Goal: Find specific page/section: Find specific page/section

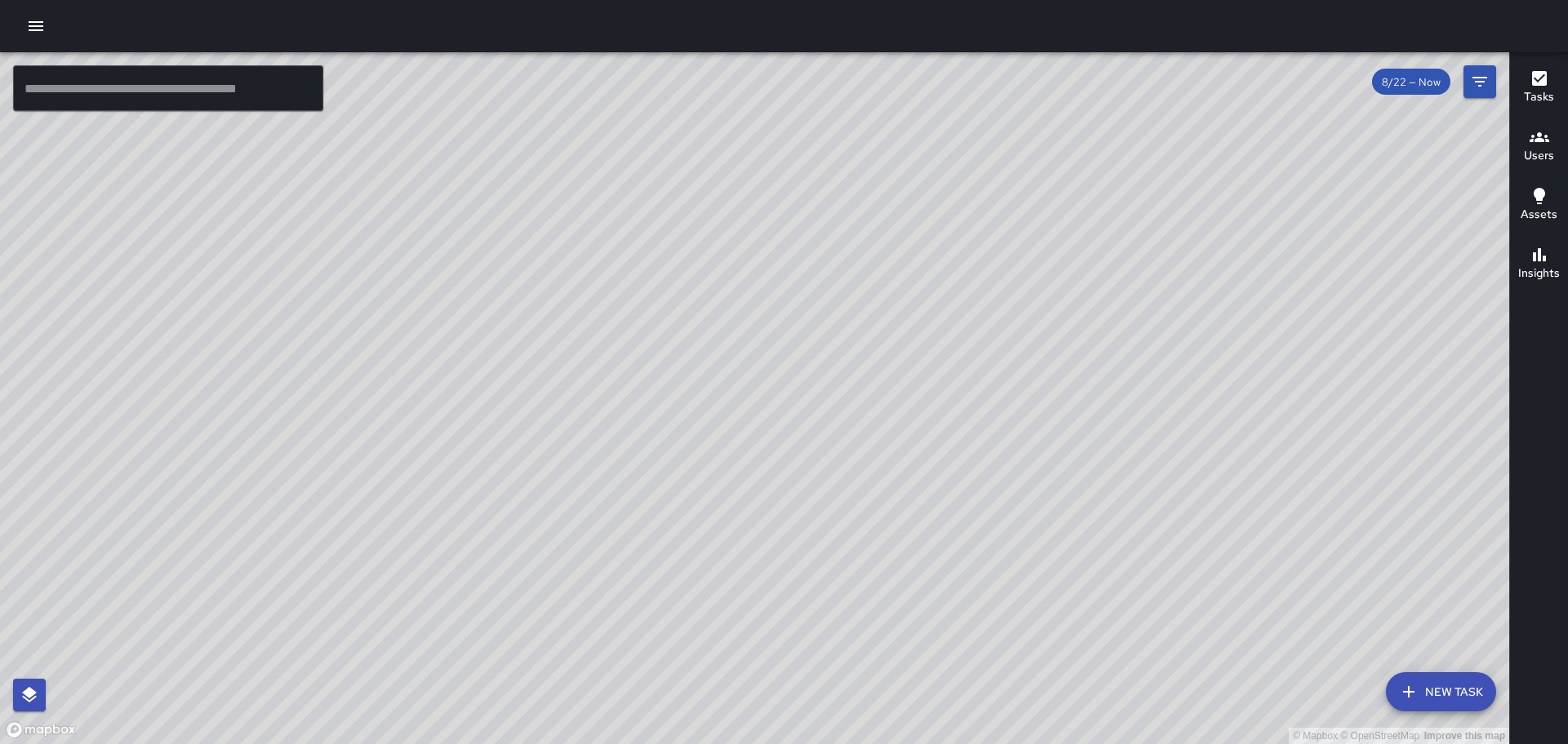
drag, startPoint x: 769, startPoint y: 596, endPoint x: 716, endPoint y: 375, distance: 227.3
click at [716, 375] on div "© Mapbox © OpenStreetMap Improve this map" at bounding box center [754, 398] width 1509 height 691
click at [709, 226] on div "© Mapbox © OpenStreetMap Improve this map [PERSON_NAME] [PERSON_NAME] Superviso…" at bounding box center [754, 398] width 1509 height 691
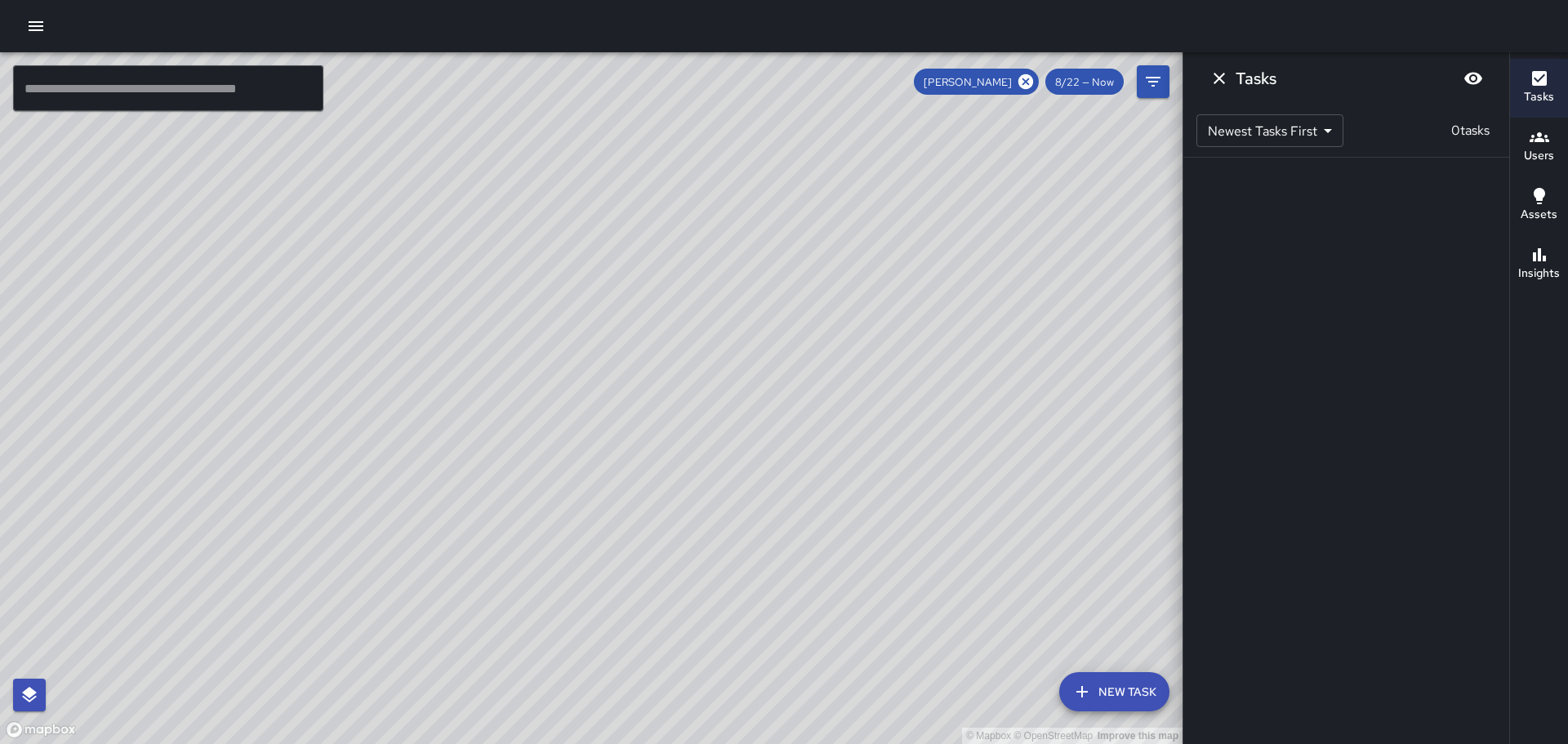
click at [1110, 86] on span "8/22 — Now" at bounding box center [1085, 82] width 78 height 14
click at [1159, 76] on icon "Filters" at bounding box center [1153, 81] width 14 height 10
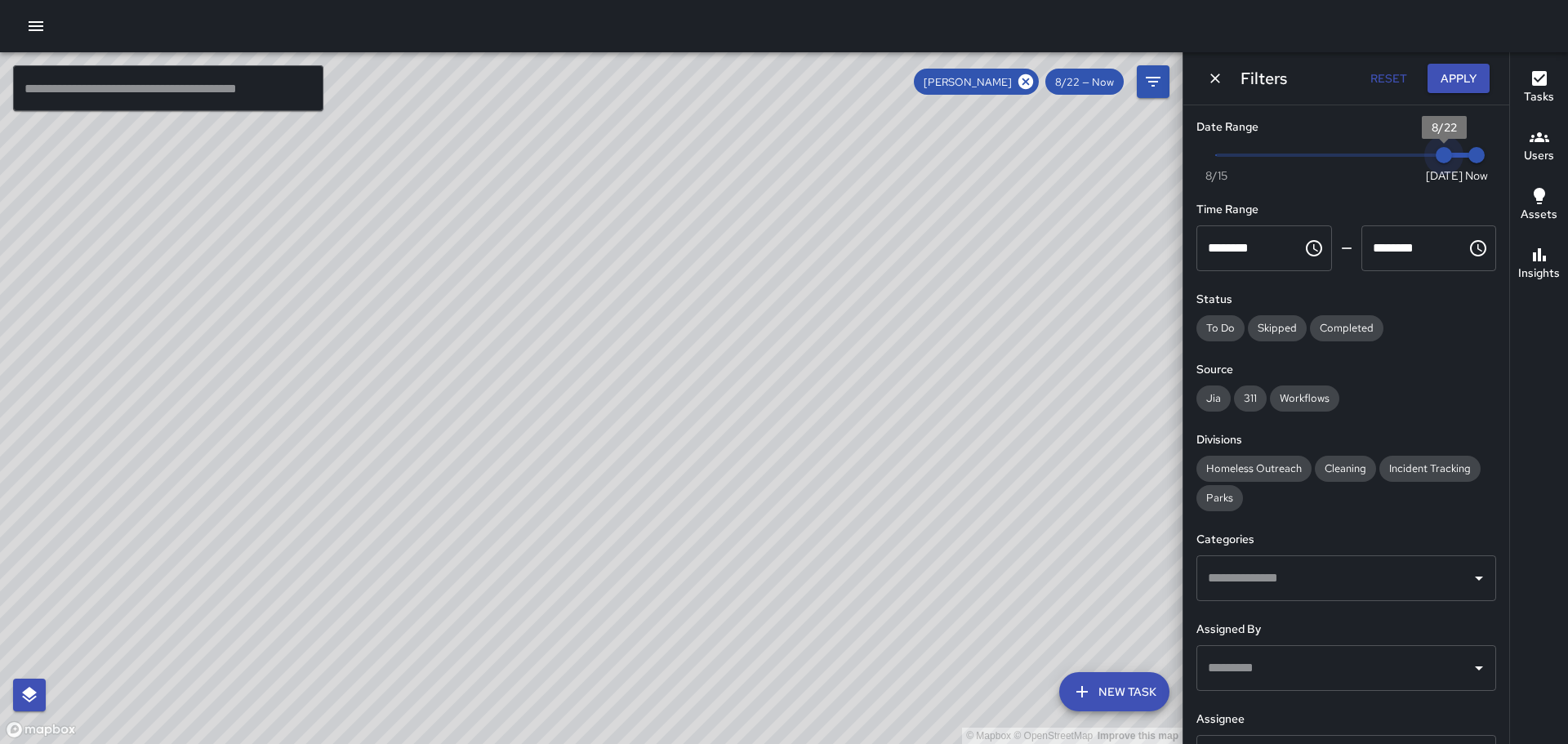
type input "*"
drag, startPoint x: 1425, startPoint y: 157, endPoint x: 1404, endPoint y: 159, distance: 21.1
click at [1404, 159] on span "8/21" at bounding box center [1410, 155] width 16 height 16
click at [1459, 75] on button "Apply" at bounding box center [1458, 79] width 62 height 31
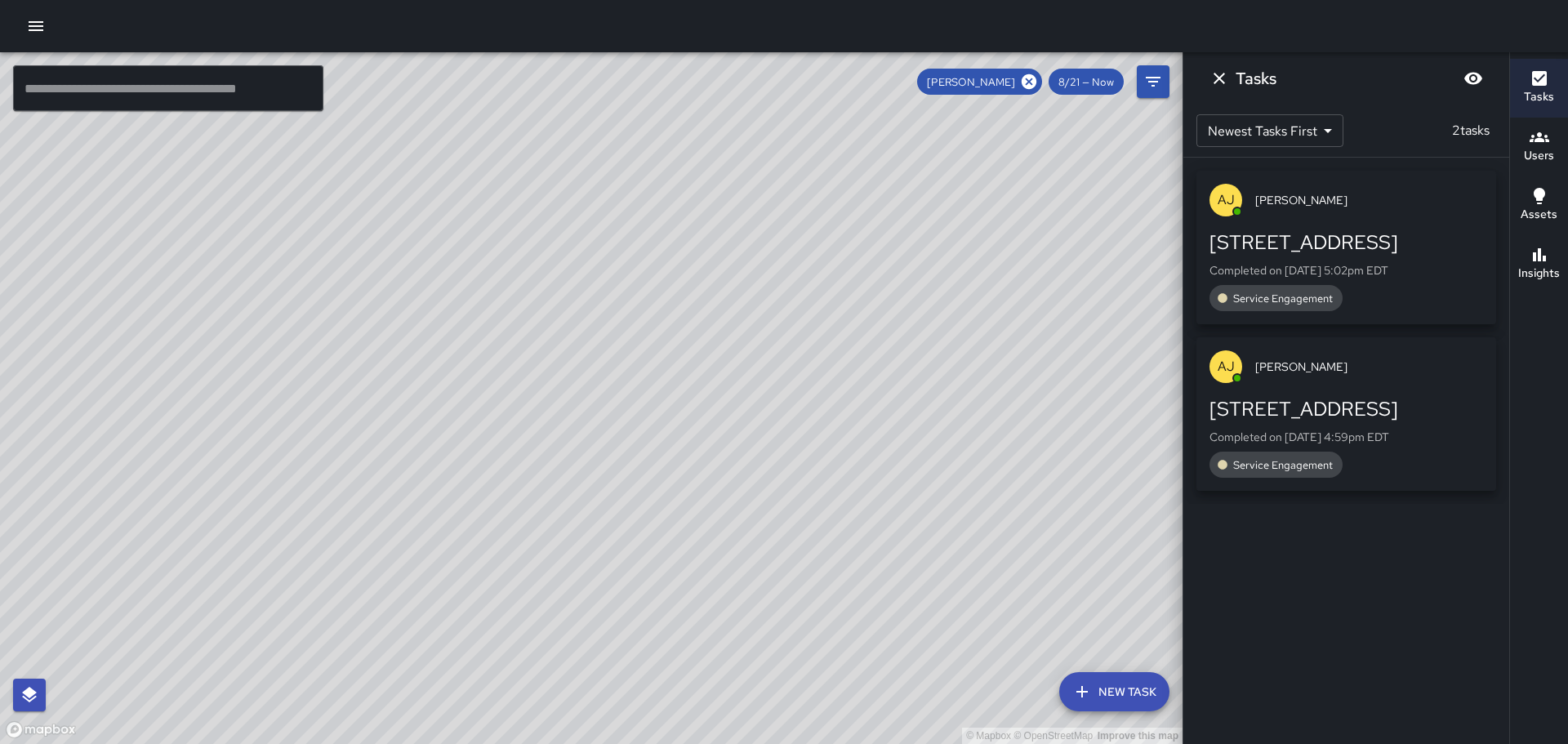
drag, startPoint x: 500, startPoint y: 401, endPoint x: 550, endPoint y: 412, distance: 51.2
click at [550, 412] on div "© Mapbox © OpenStreetMap Improve this map" at bounding box center [591, 398] width 1182 height 691
drag, startPoint x: 499, startPoint y: 296, endPoint x: 423, endPoint y: 530, distance: 246.0
click at [423, 530] on div "© Mapbox © OpenStreetMap Improve this map" at bounding box center [591, 398] width 1182 height 691
drag, startPoint x: 299, startPoint y: 539, endPoint x: 697, endPoint y: 520, distance: 398.5
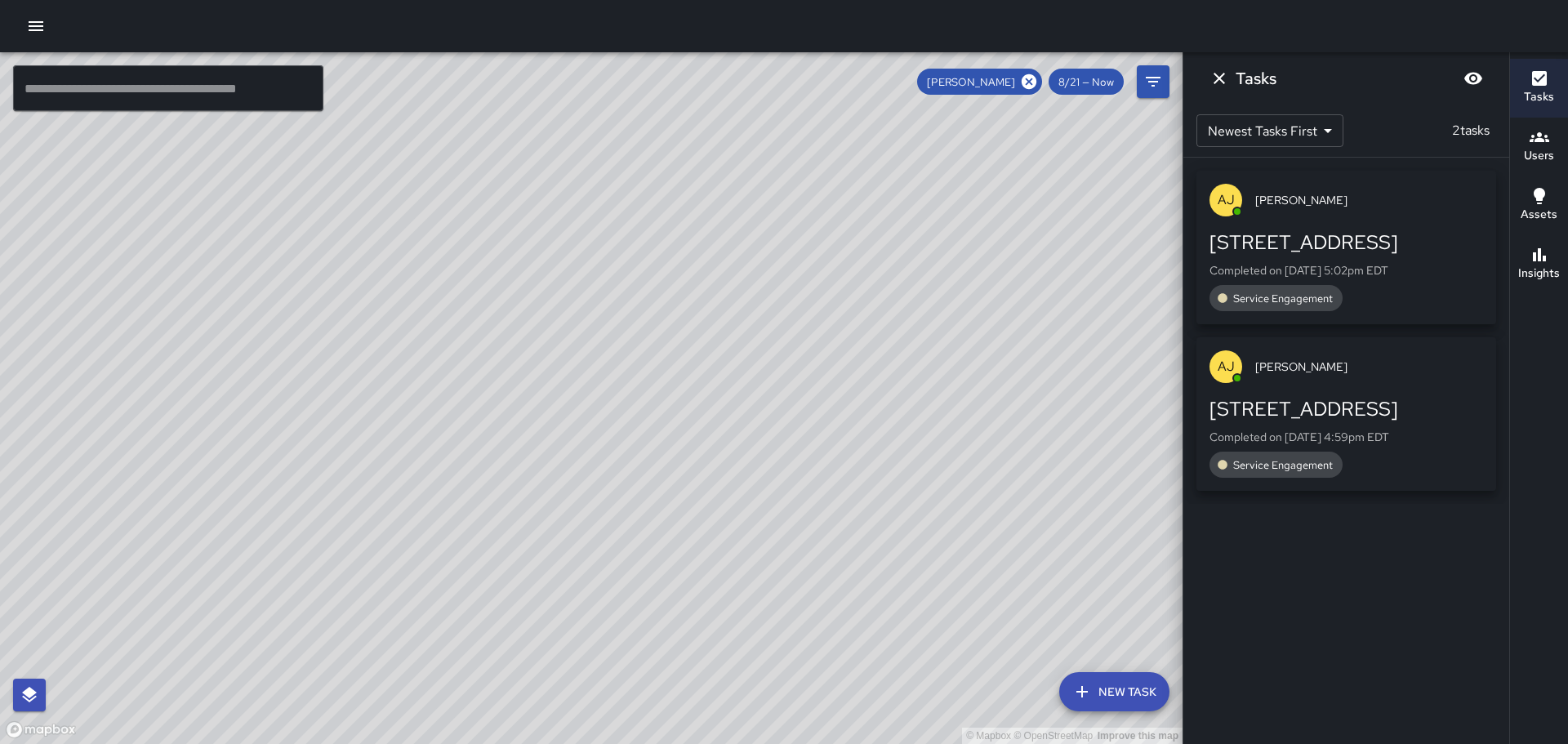
click at [697, 520] on div "© Mapbox © OpenStreetMap Improve this map" at bounding box center [591, 398] width 1182 height 691
drag, startPoint x: 342, startPoint y: 484, endPoint x: 712, endPoint y: 638, distance: 400.8
click at [712, 638] on div "© Mapbox © OpenStreetMap Improve this map" at bounding box center [591, 398] width 1182 height 691
